Goal: Communication & Community: Answer question/provide support

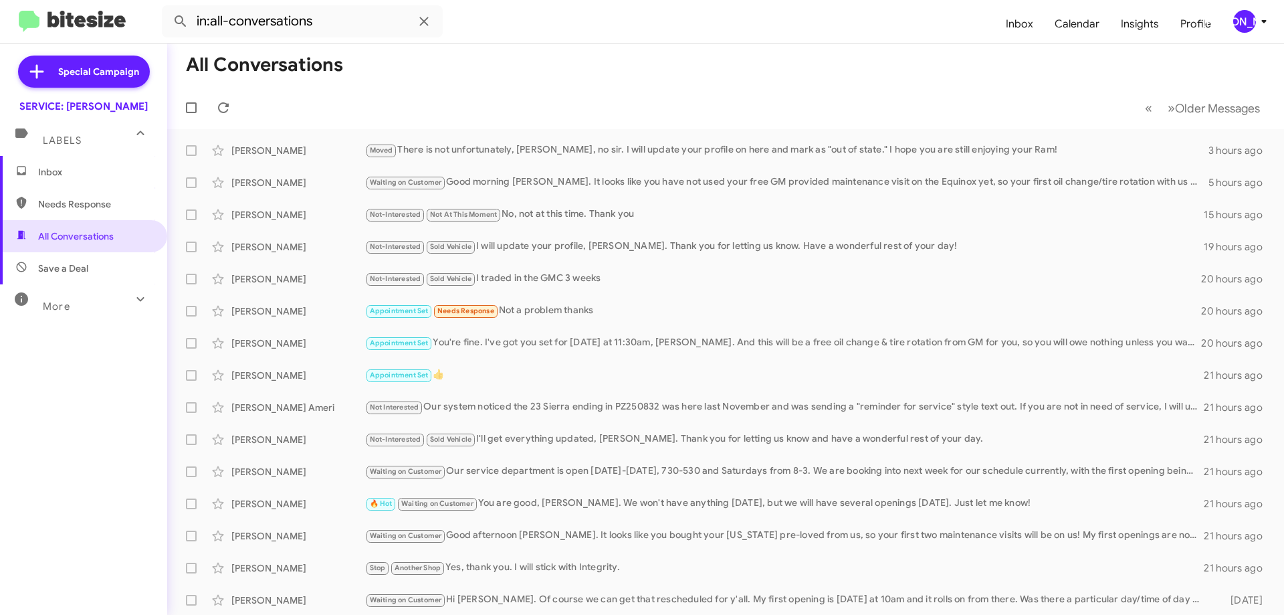
click at [78, 169] on span "Inbox" at bounding box center [95, 171] width 114 height 13
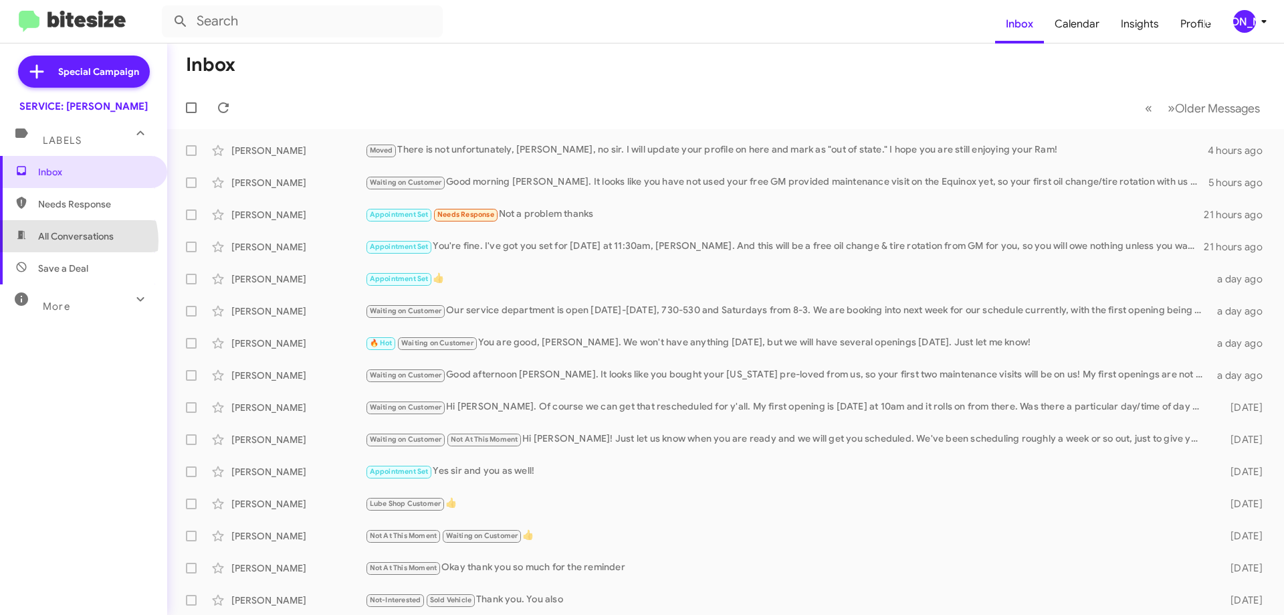
click at [77, 241] on span "All Conversations" at bounding box center [76, 235] width 76 height 13
type input "in:all-conversations"
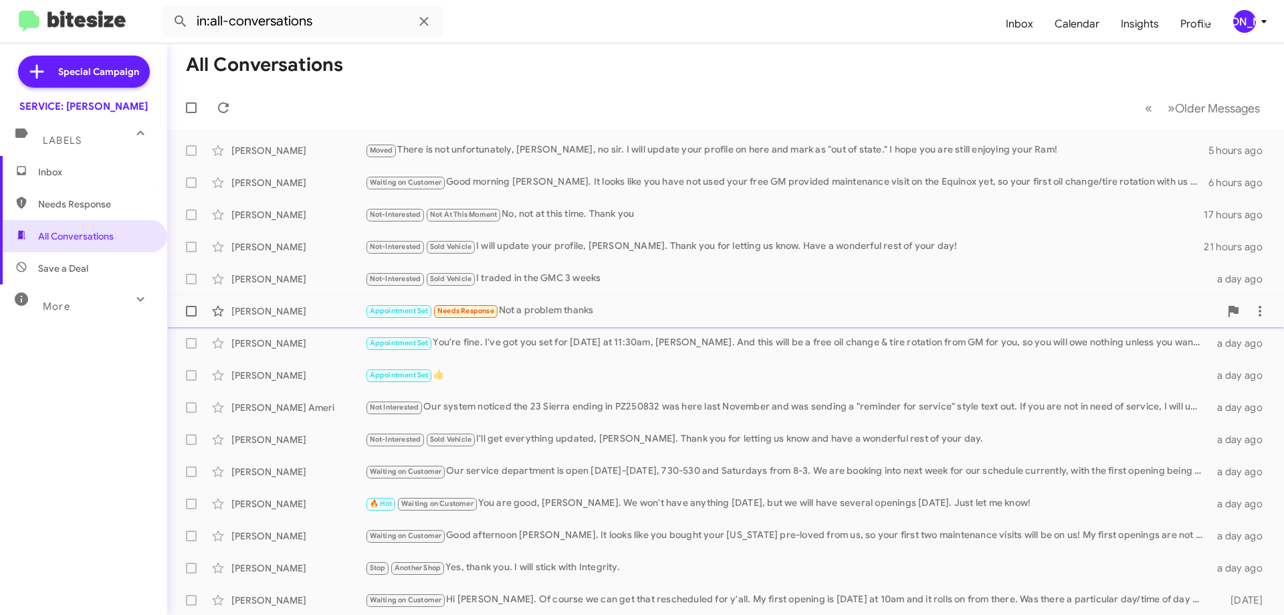
click at [594, 308] on div "Appointment Set Needs Response Not a problem thanks" at bounding box center [792, 310] width 855 height 15
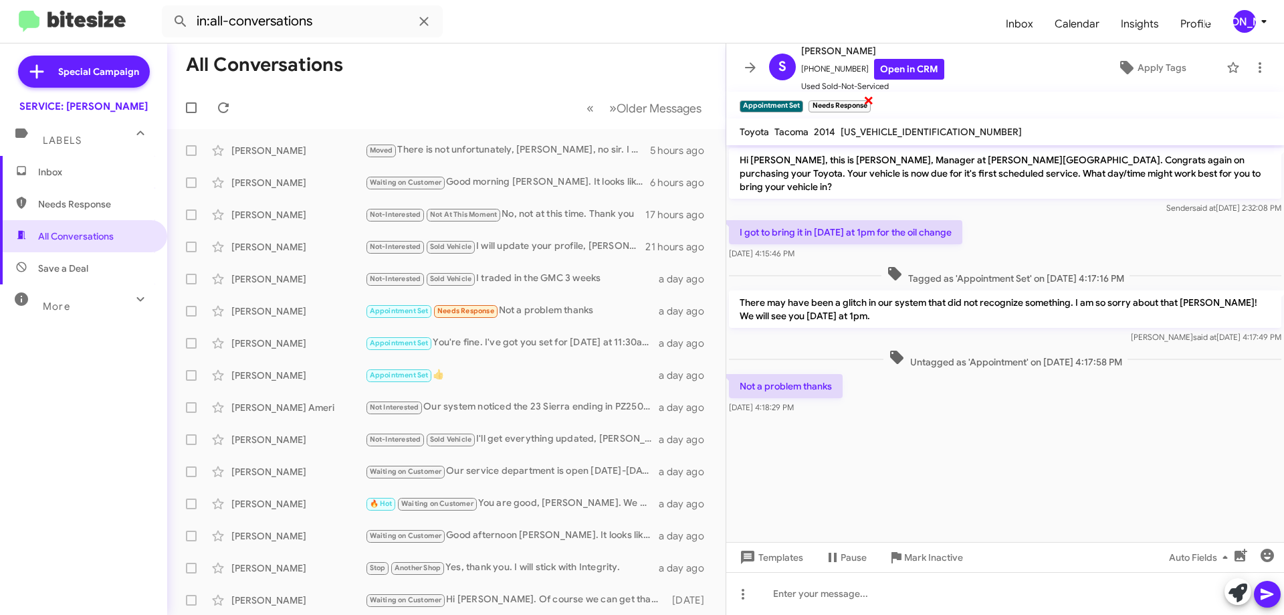
click at [869, 101] on span "×" at bounding box center [868, 100] width 11 height 16
click at [1252, 66] on icon at bounding box center [1260, 68] width 16 height 16
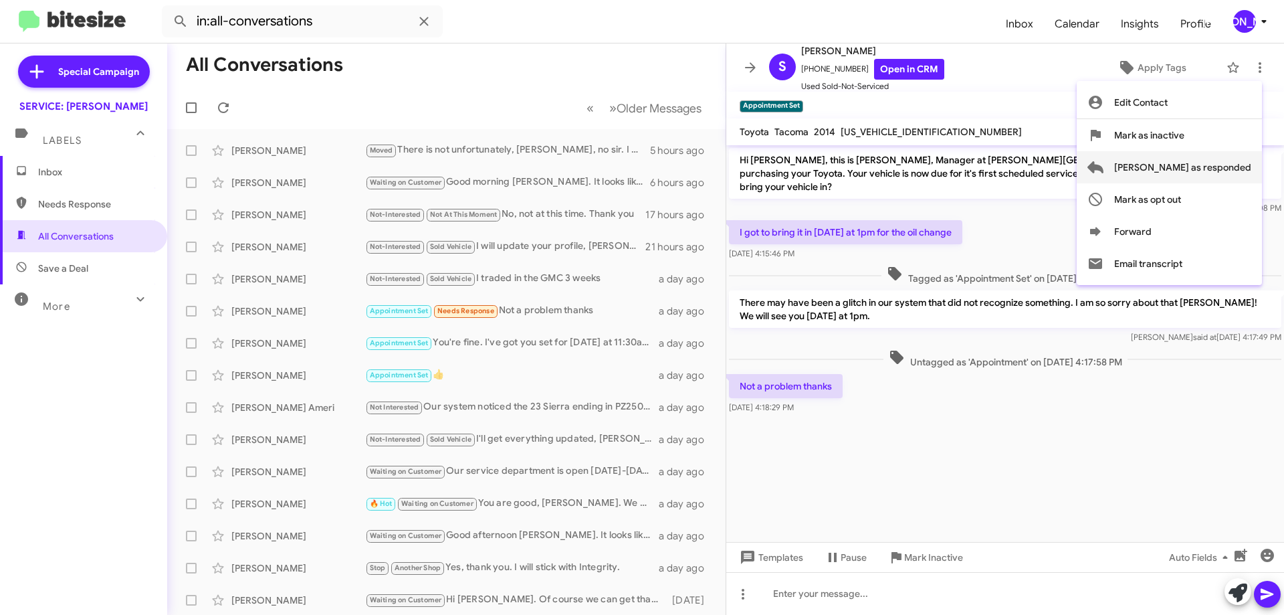
click at [1198, 163] on span "Mark as responded" at bounding box center [1182, 167] width 137 height 32
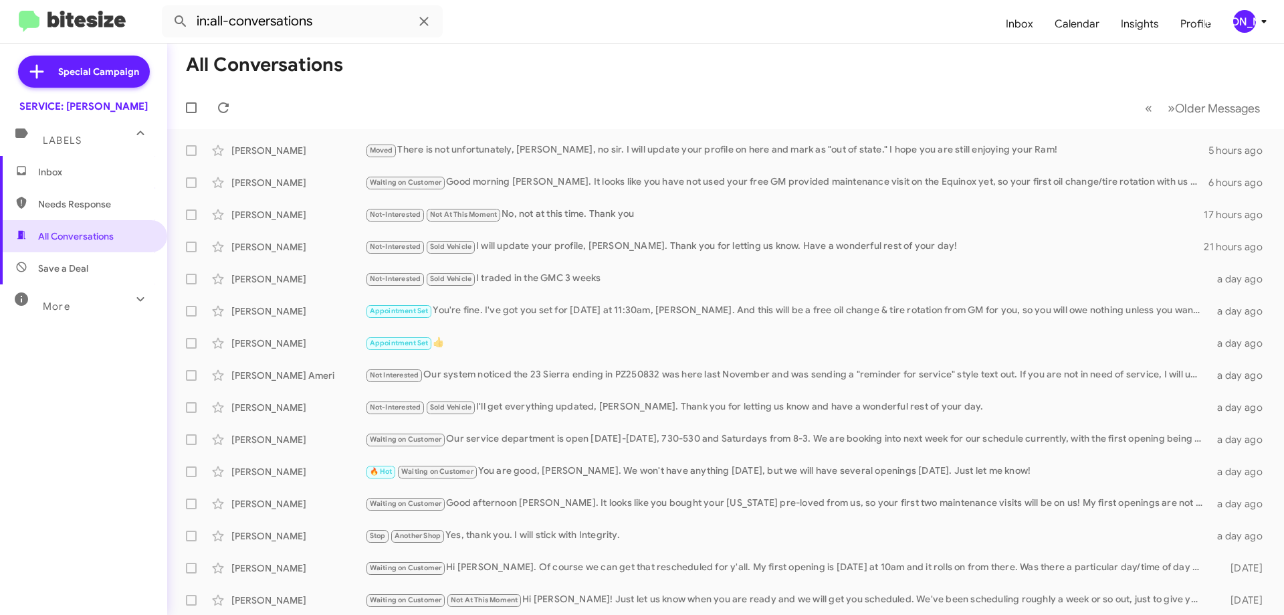
click at [93, 211] on span "Needs Response" at bounding box center [83, 204] width 167 height 32
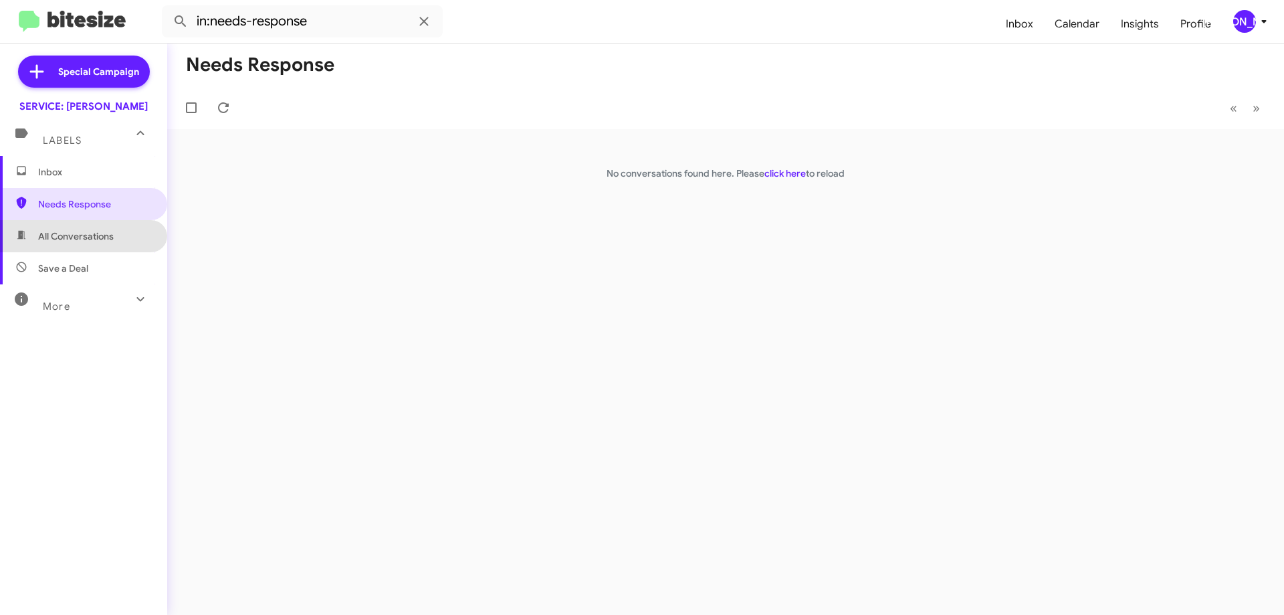
click at [89, 233] on span "All Conversations" at bounding box center [76, 235] width 76 height 13
type input "in:all-conversations"
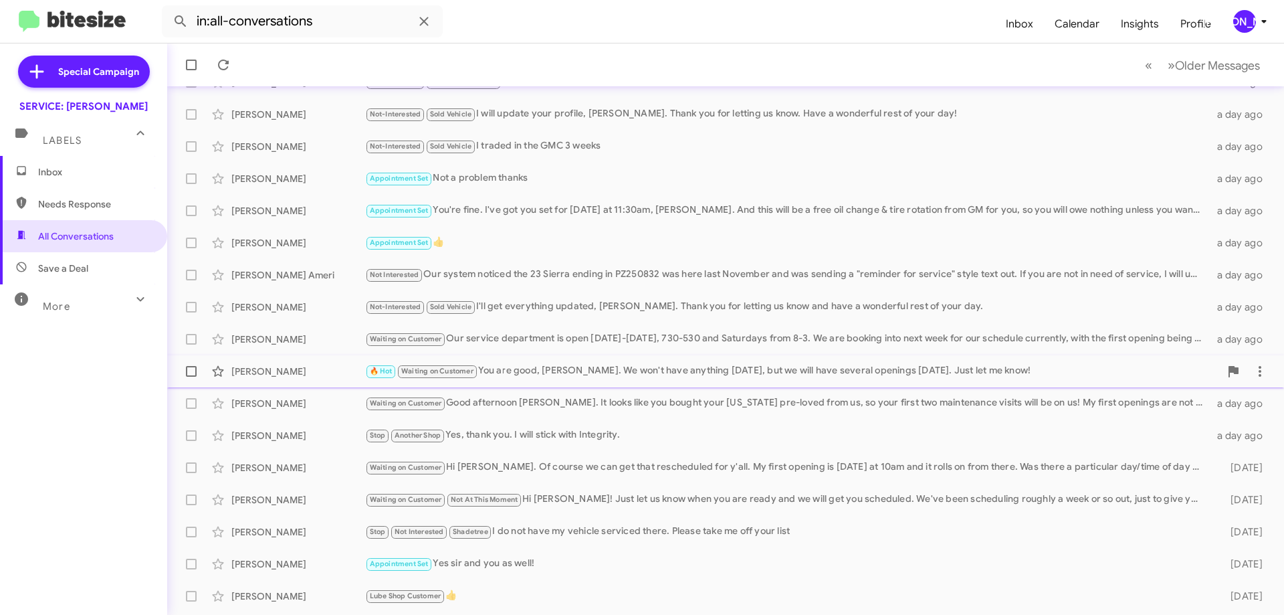
scroll to position [134, 0]
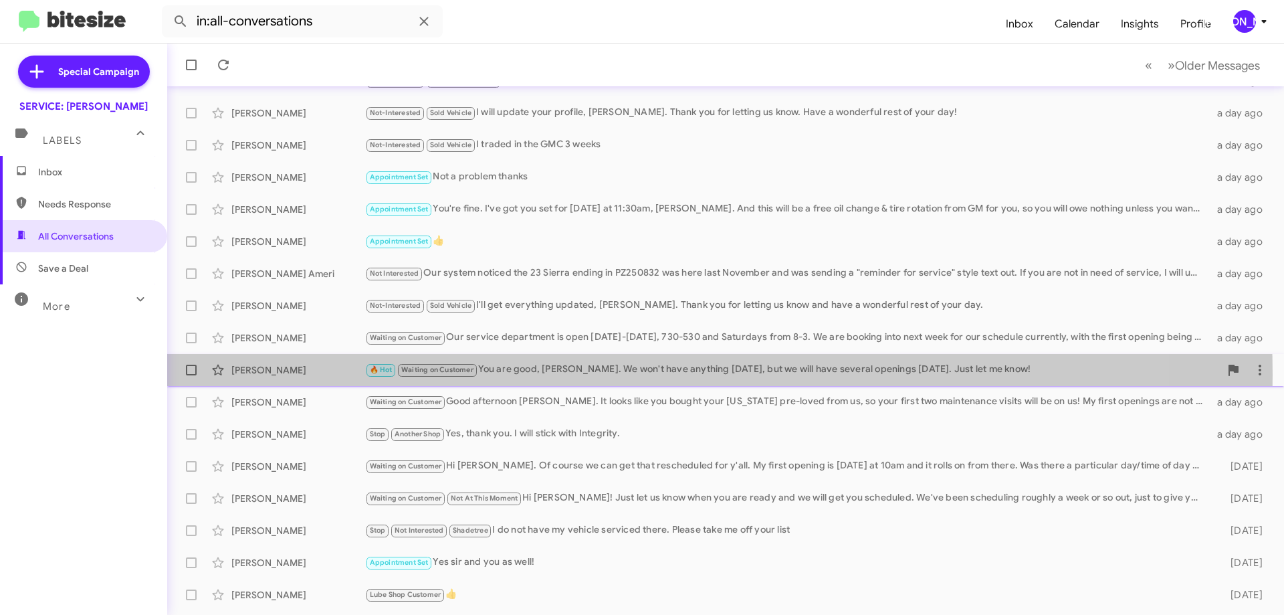
click at [541, 374] on div "🔥 Hot Waiting on Customer You are good, Mr. Trussell. We won't have anything th…" at bounding box center [792, 369] width 855 height 15
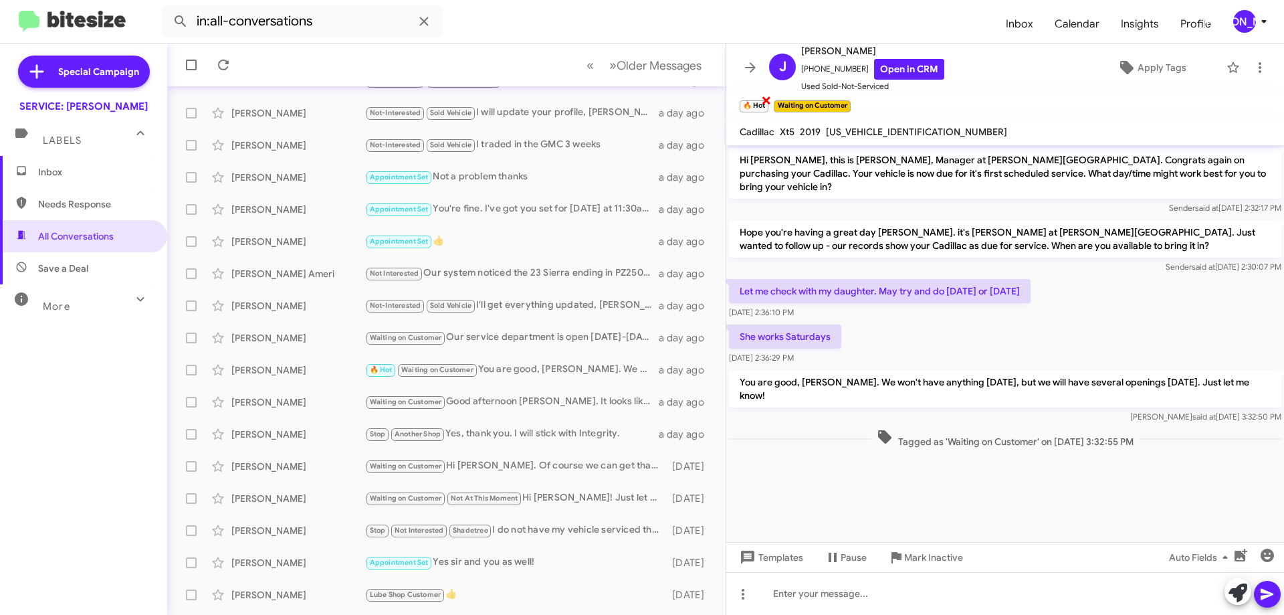
click at [762, 98] on span "×" at bounding box center [766, 100] width 11 height 16
click at [743, 68] on icon at bounding box center [750, 68] width 16 height 16
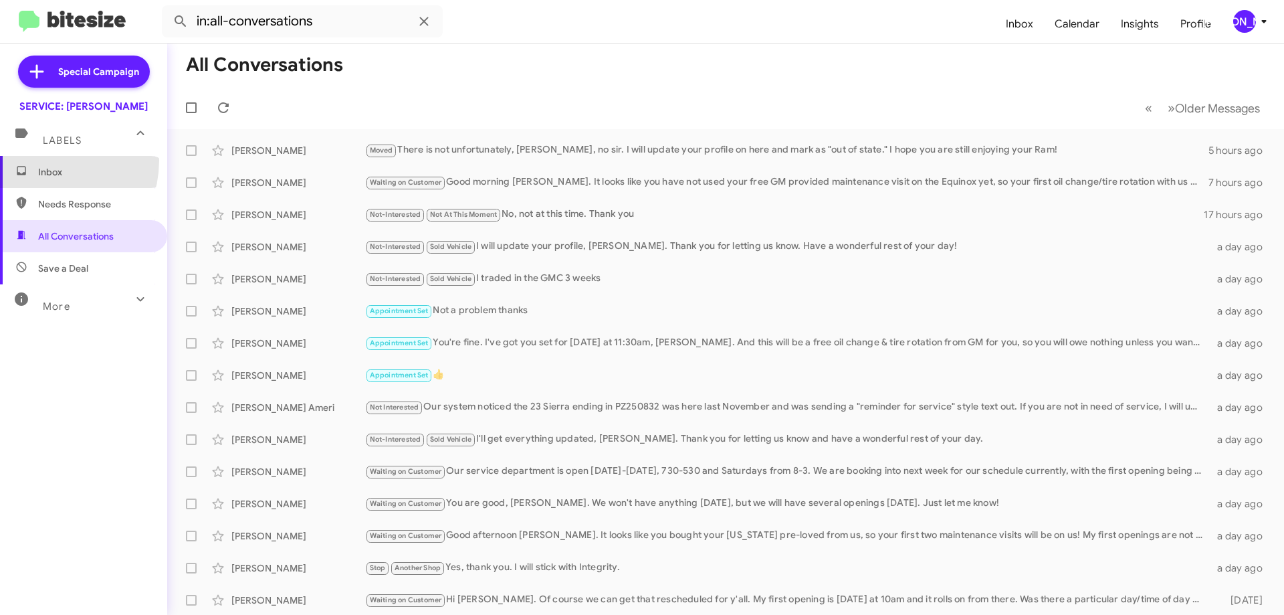
click at [42, 160] on span "Inbox" at bounding box center [83, 172] width 167 height 32
